Goal: Find specific page/section: Find specific page/section

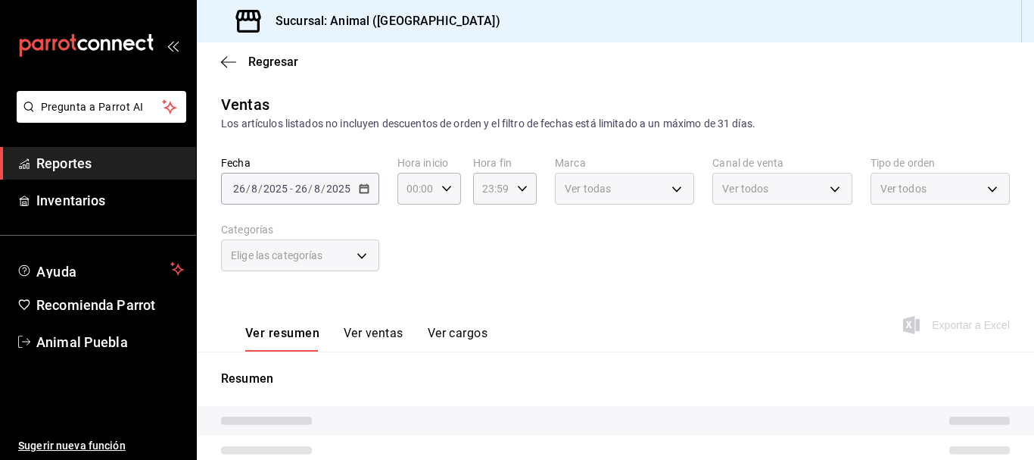
type input "05:00"
type input "696422f3-042f-4992-a796-20cec1d2addd,ab2f2cdd-2d2d-455a-bd59-969ed93fbee5,5744a…"
type input "96838179-8fbb-4073-aae3-1789726318c8"
type input "PARROT,UBER_EATS,RAPPI,DIDI_FOOD,ONLINE"
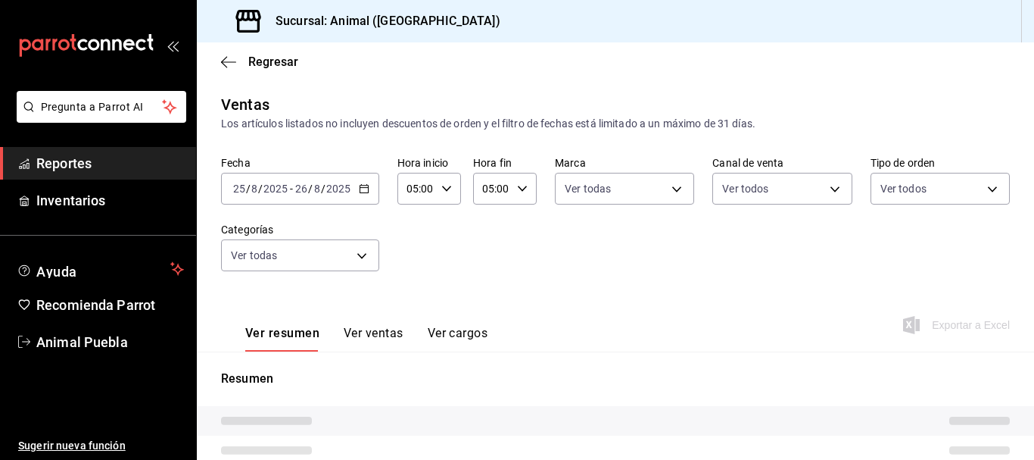
type input "89cc3392-1a89-49ed-91c4-e66ea58282e1,025cf6ae-25b7-4698-bb98-3d77af74a196,EXTER…"
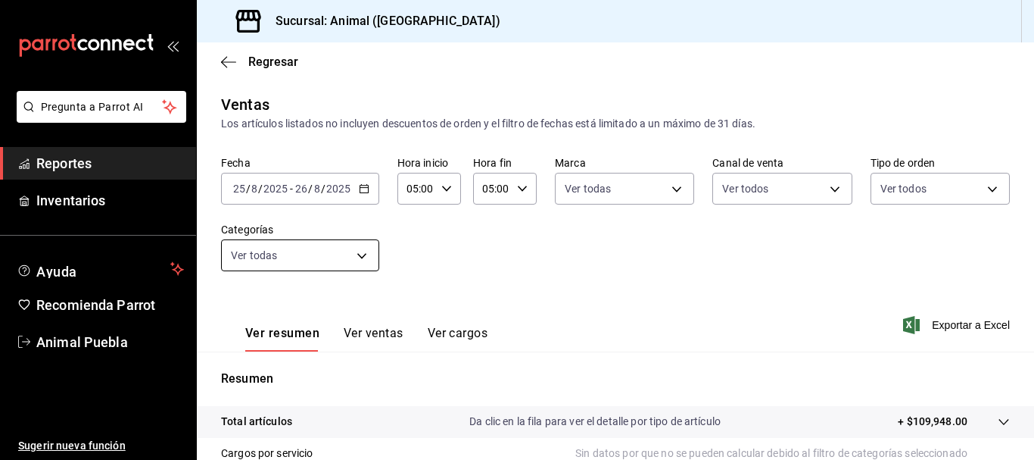
click at [301, 64] on div "Regresar" at bounding box center [615, 61] width 837 height 39
click at [228, 62] on icon "button" at bounding box center [228, 61] width 15 height 1
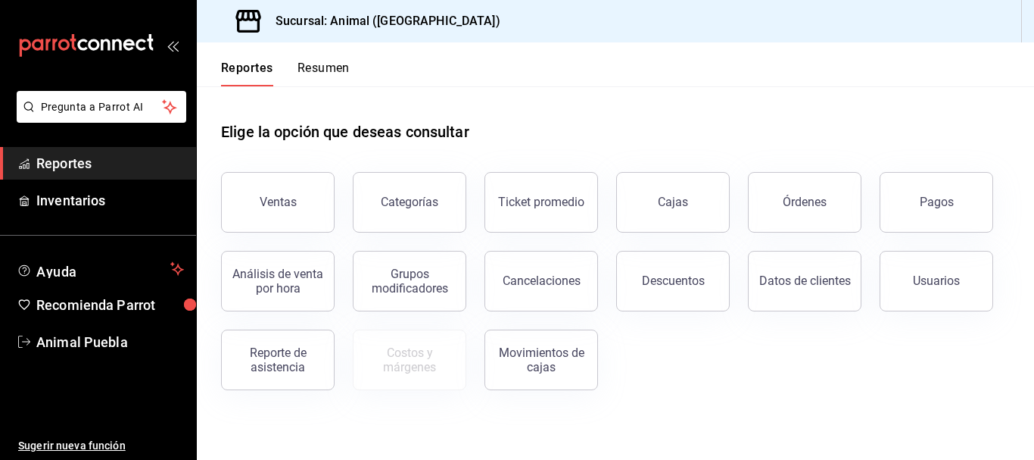
click at [134, 170] on span "Reportes" at bounding box center [110, 163] width 148 height 20
click at [93, 211] on link "Inventarios" at bounding box center [98, 200] width 196 height 33
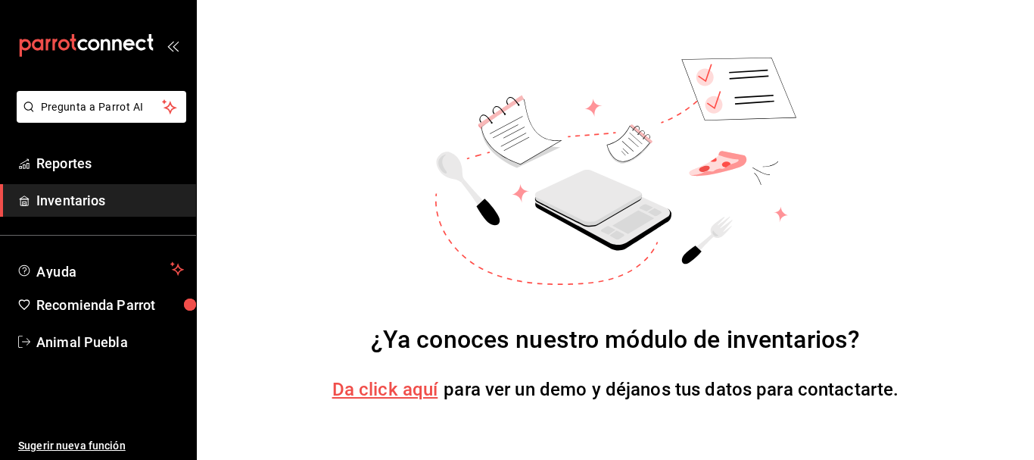
click at [93, 211] on link "Inventarios" at bounding box center [98, 200] width 196 height 33
click at [82, 164] on span "Reportes" at bounding box center [110, 163] width 148 height 20
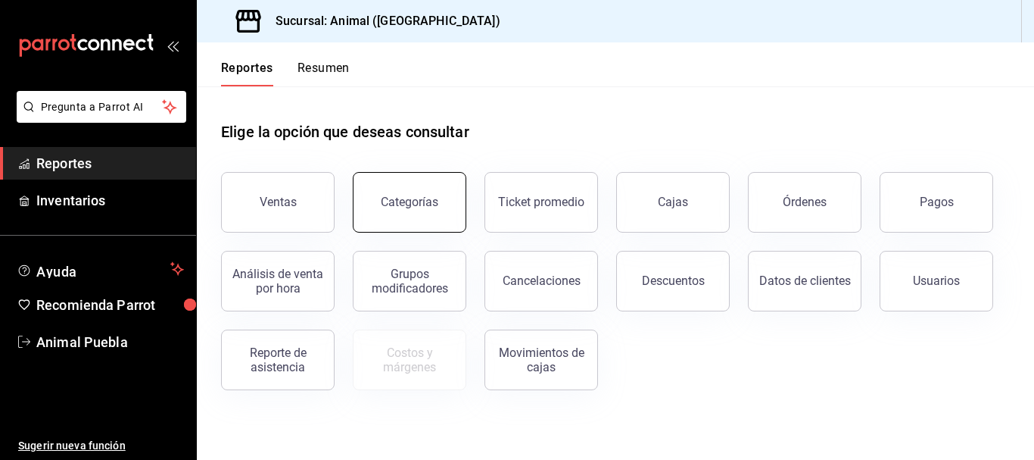
click at [454, 215] on button "Categorías" at bounding box center [410, 202] width 114 height 61
click at [454, 215] on html "Pregunta a Parrot AI Reportes Inventarios Ayuda Recomienda Parrot Animal Puebla…" at bounding box center [517, 230] width 1034 height 460
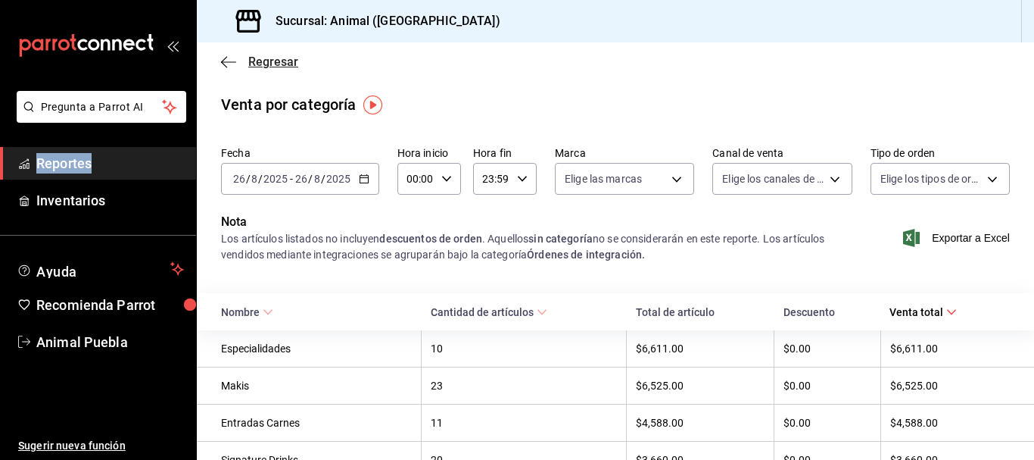
click at [226, 58] on icon "button" at bounding box center [228, 62] width 15 height 14
